Goal: Information Seeking & Learning: Learn about a topic

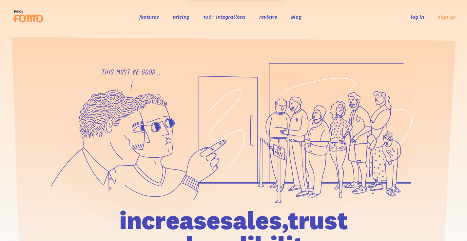
click at [294, 19] on link "blog" at bounding box center [296, 16] width 10 height 7
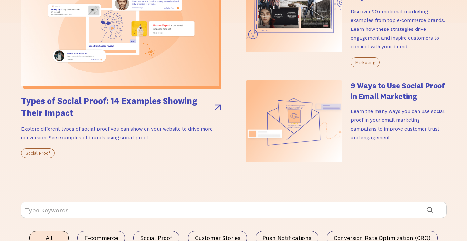
scroll to position [233, 0]
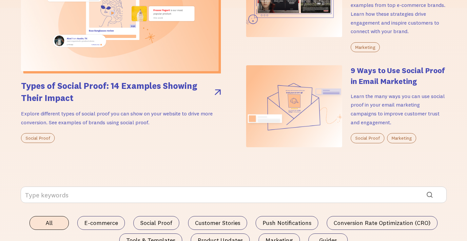
click at [164, 56] on img at bounding box center [120, 13] width 198 height 116
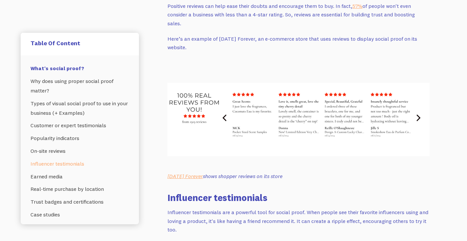
scroll to position [1659, 0]
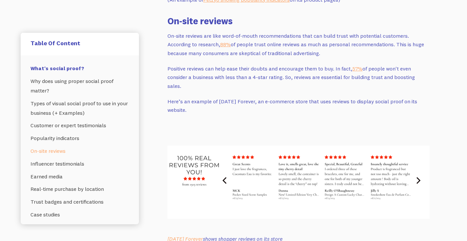
click at [227, 169] on img at bounding box center [298, 181] width 262 height 73
click at [226, 172] on img at bounding box center [298, 181] width 262 height 73
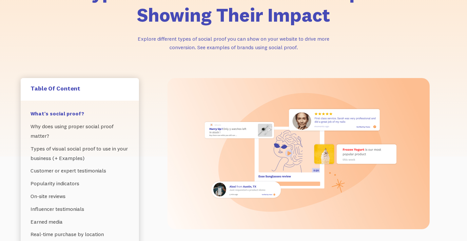
scroll to position [0, 0]
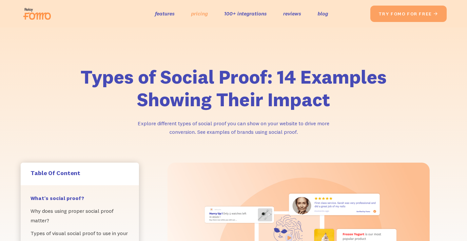
click at [196, 14] on link "pricing" at bounding box center [199, 14] width 17 height 10
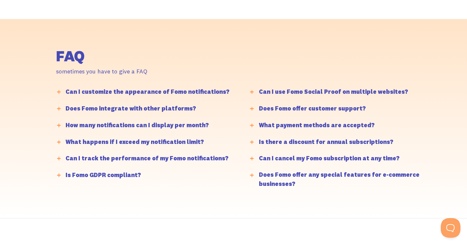
scroll to position [1553, 0]
